Goal: Information Seeking & Learning: Find specific page/section

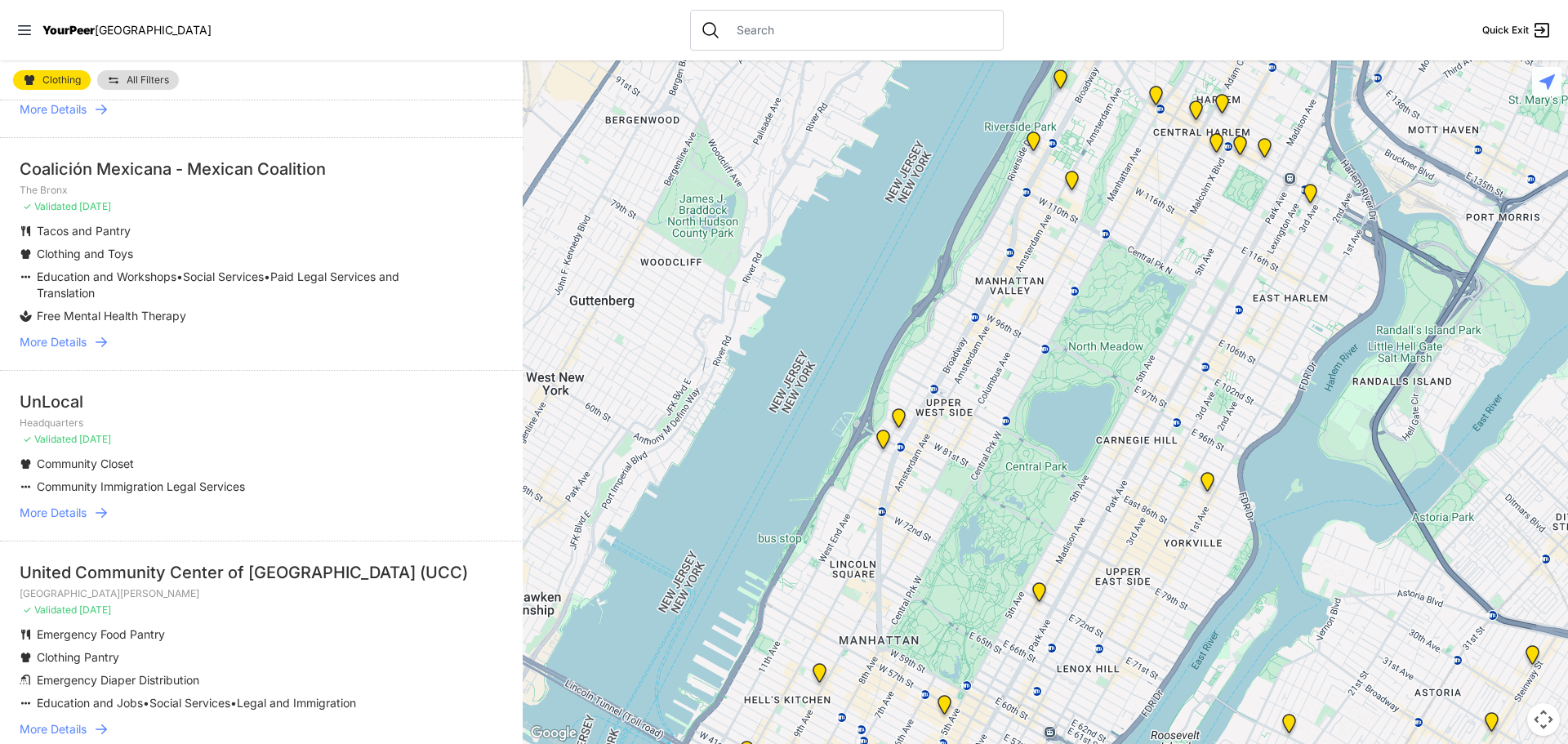
scroll to position [490, 0]
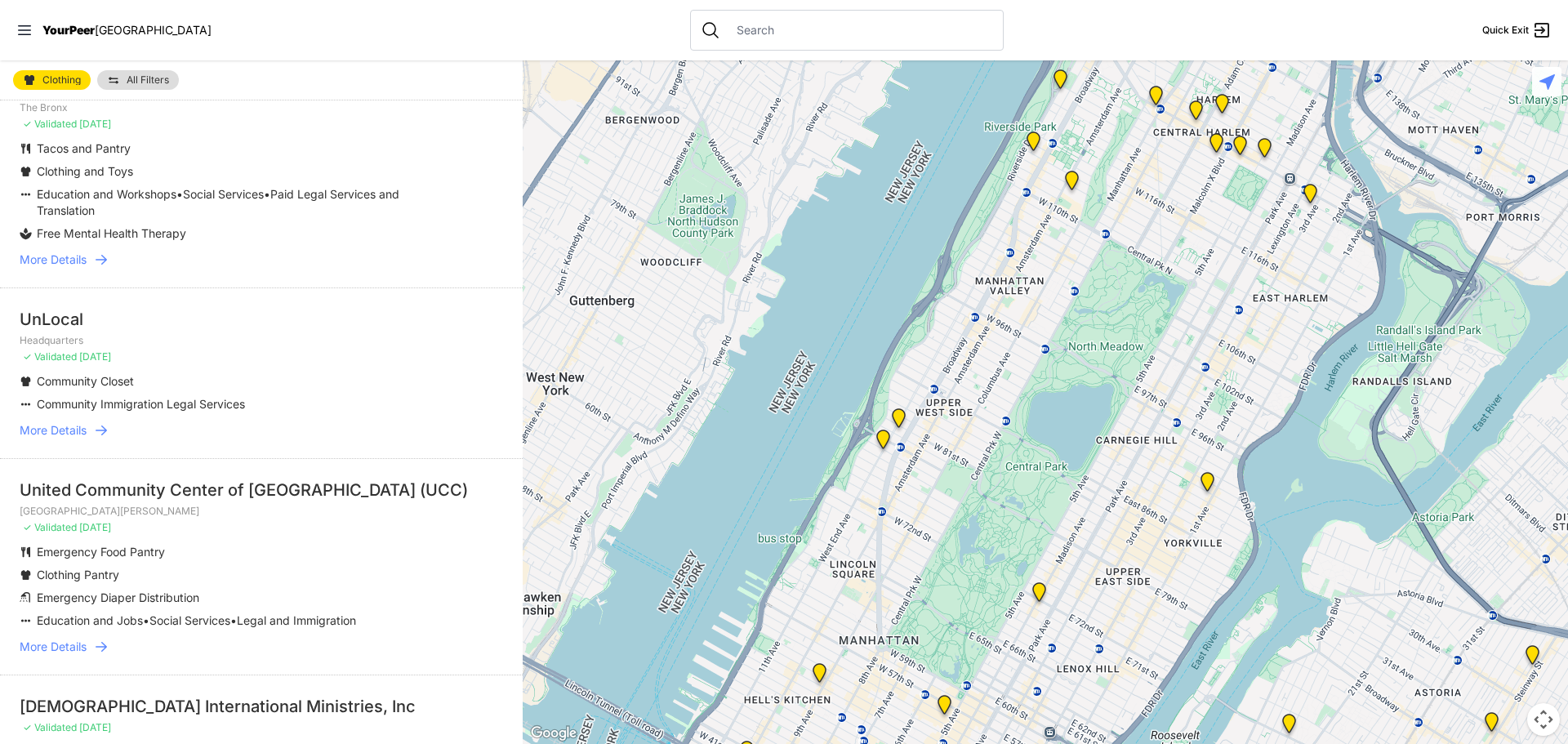
click at [81, 425] on span "More Details" at bounding box center [53, 430] width 67 height 16
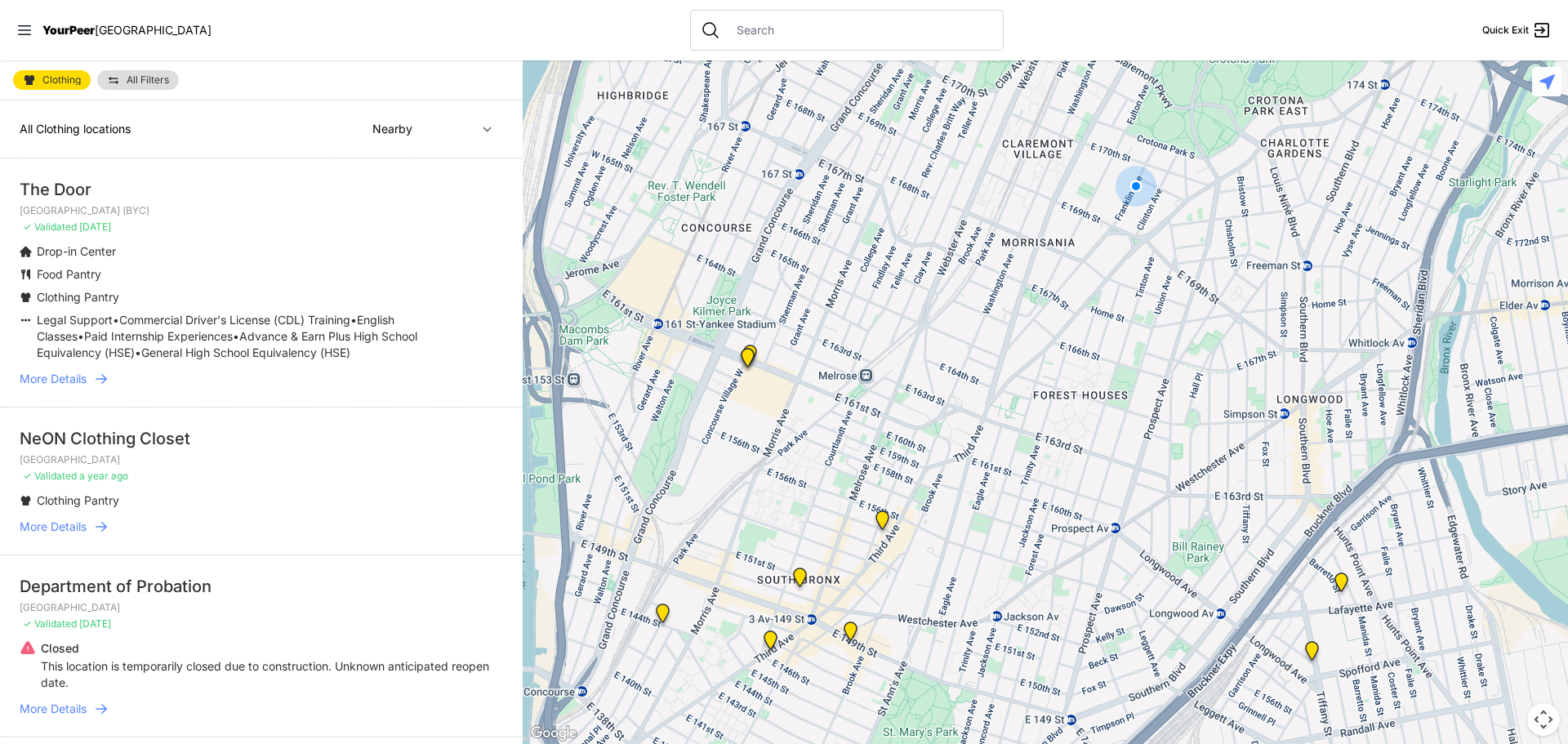
click at [80, 385] on span "More Details" at bounding box center [53, 378] width 67 height 16
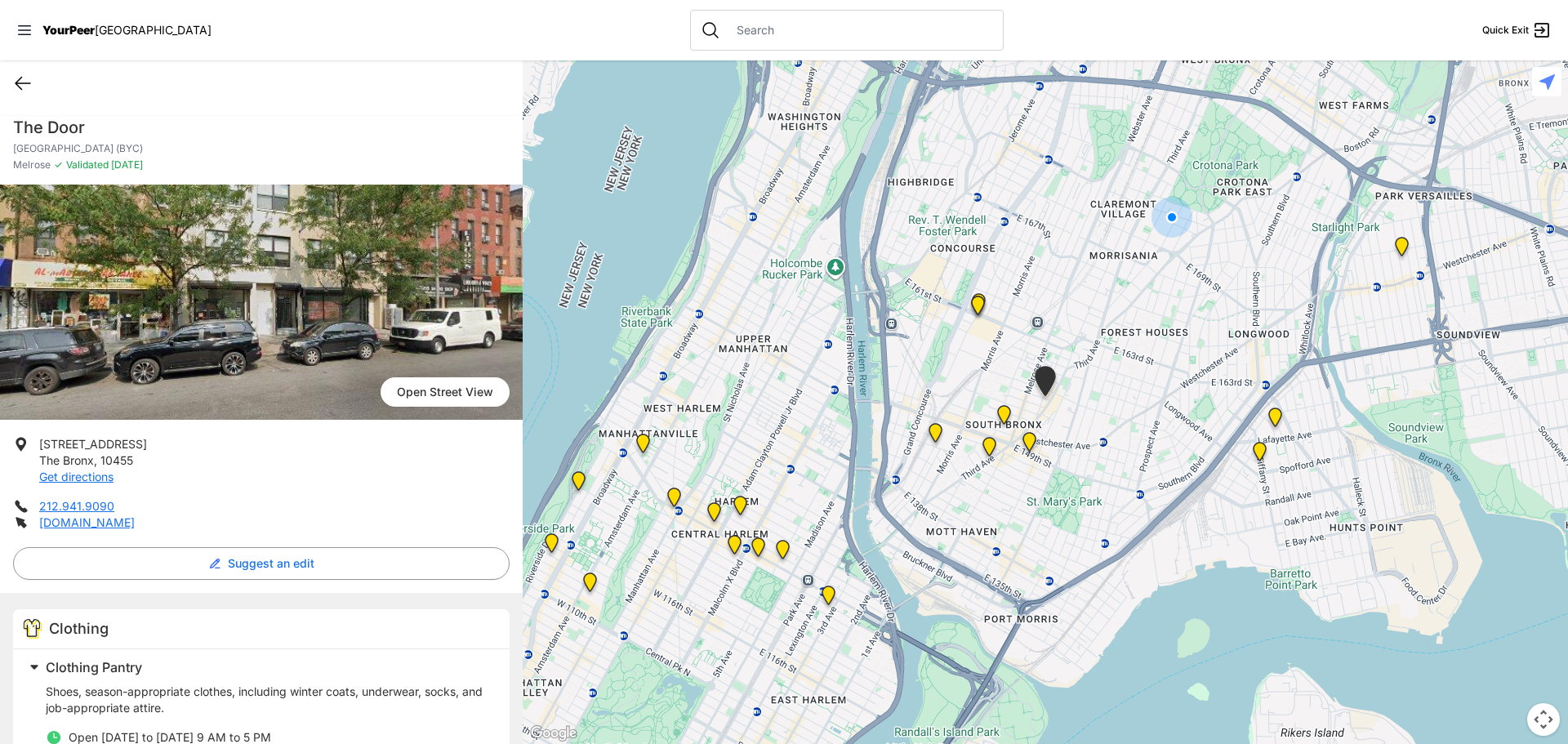
click at [22, 78] on icon at bounding box center [23, 83] width 15 height 12
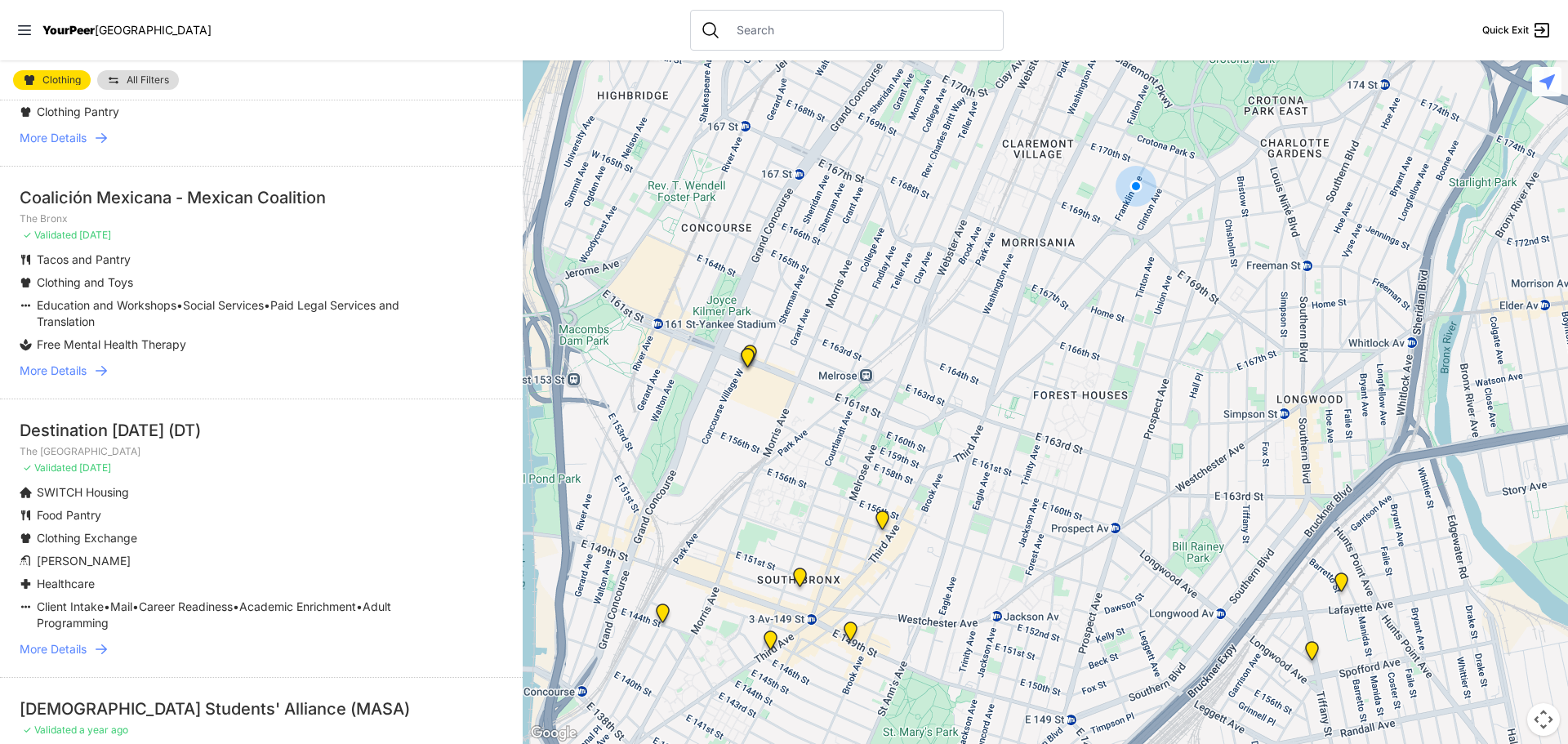
scroll to position [1470, 0]
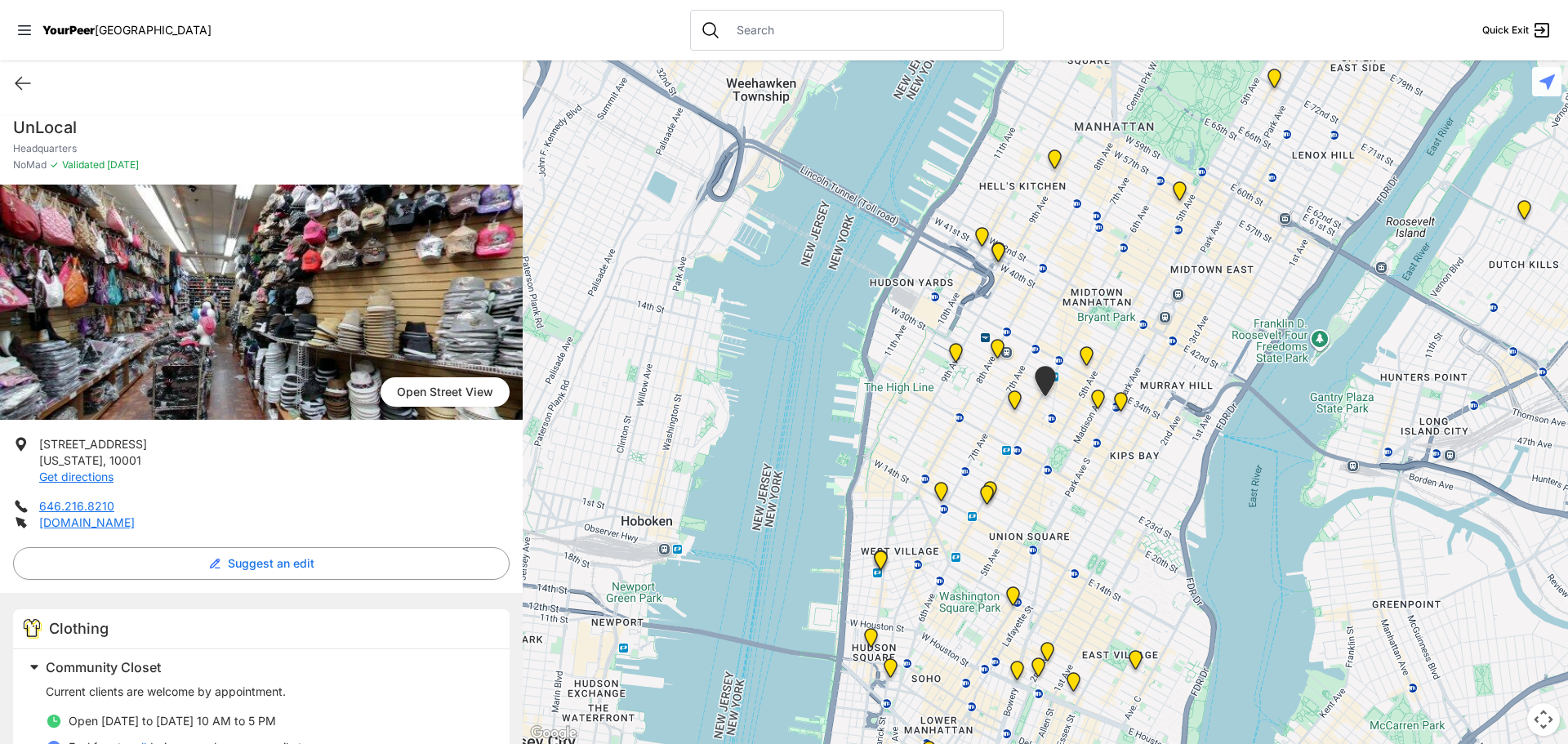
select select "recentlyUpdated"
